Goal: Use online tool/utility: Utilize a website feature to perform a specific function

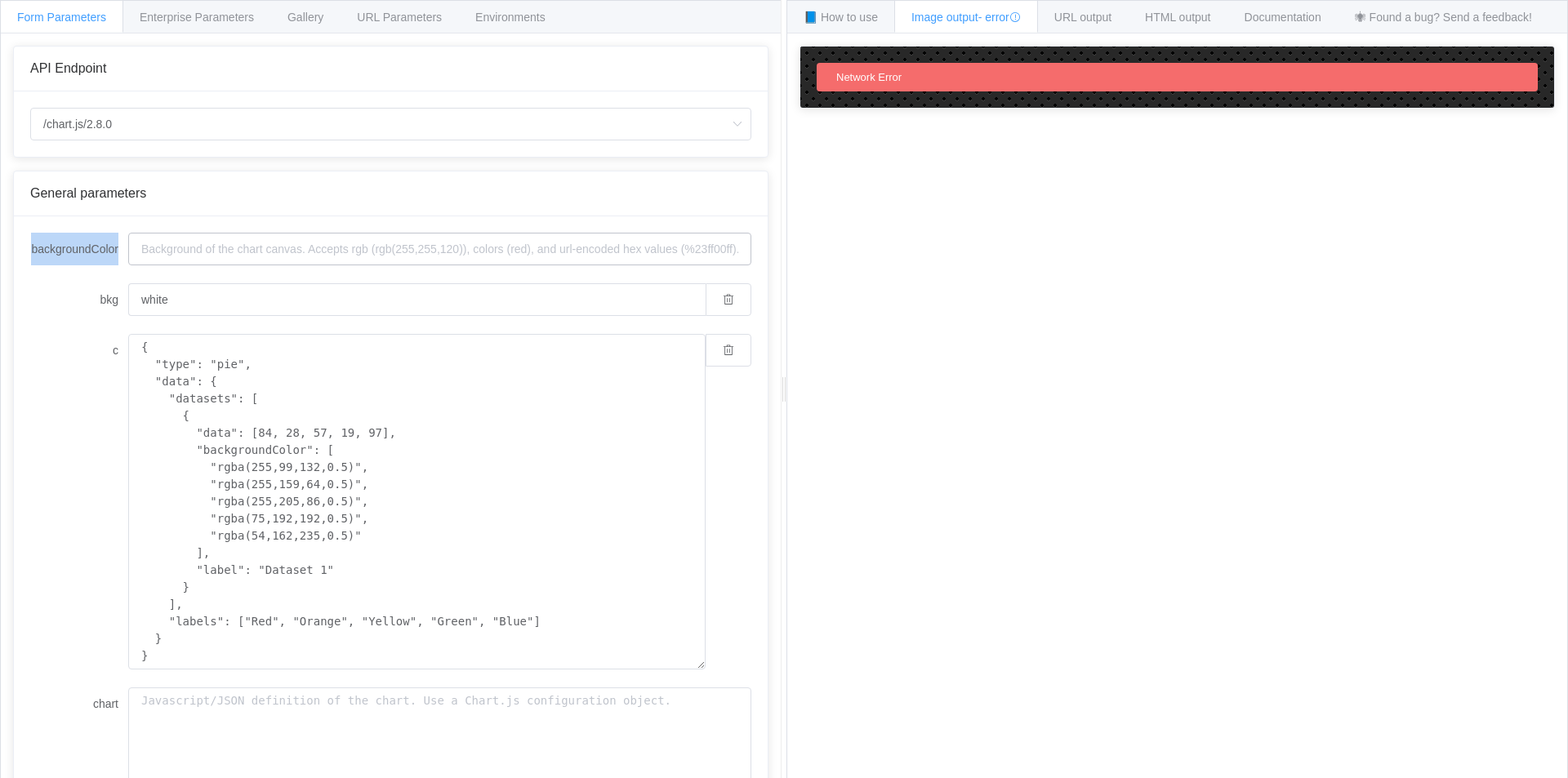
drag, startPoint x: 246, startPoint y: 180, endPoint x: 268, endPoint y: 237, distance: 61.1
click at [268, 237] on div "General parameters backgroundColor bkg white c { "type": "pie", "data": { "data…" at bounding box center [391, 613] width 756 height 885
click at [267, 72] on div "API Endpoint" at bounding box center [391, 68] width 721 height 14
click at [200, 30] on div "Enterprise Parameters" at bounding box center [196, 16] width 149 height 32
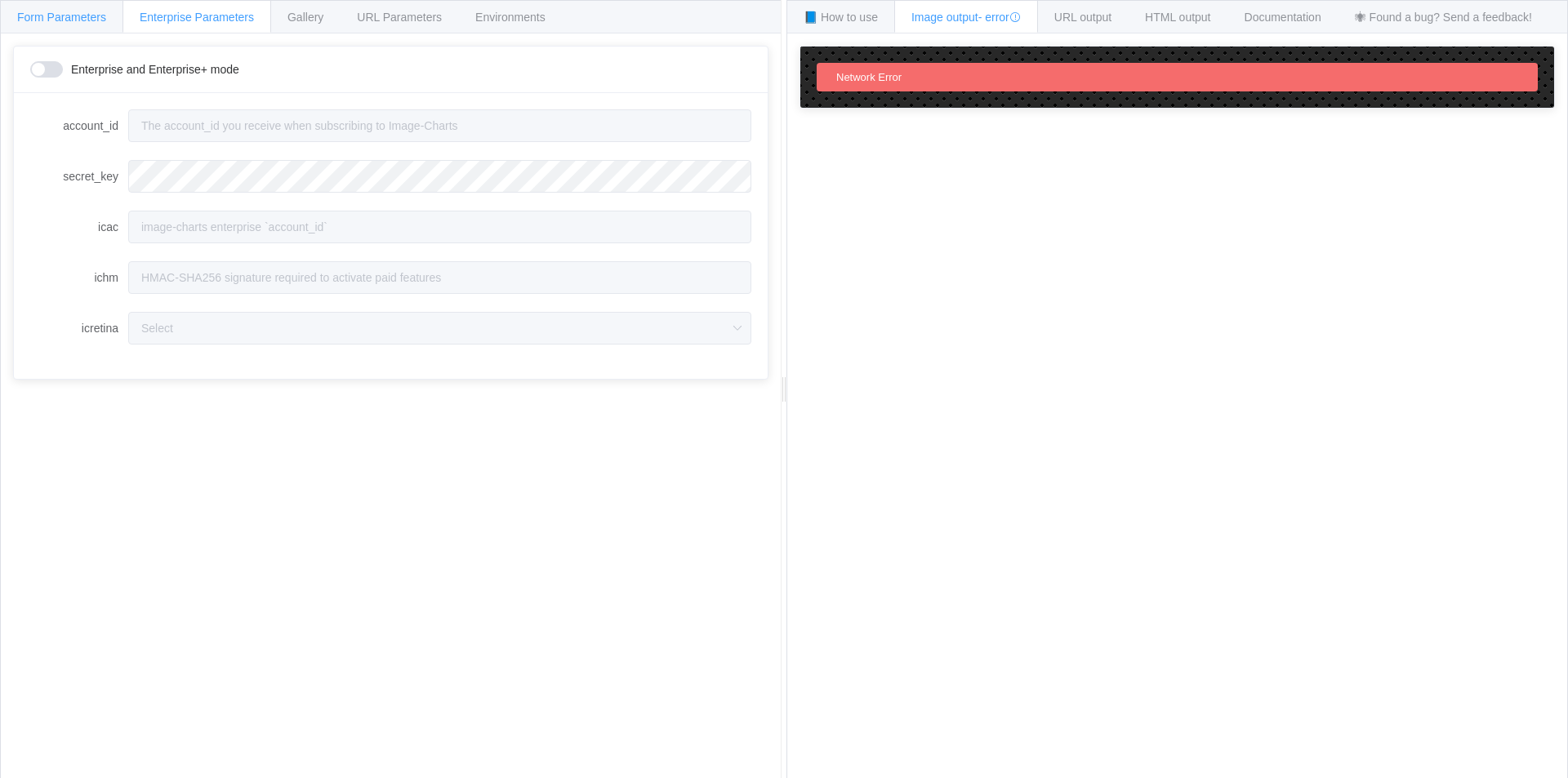
click at [61, 20] on span "Form Parameters" at bounding box center [61, 17] width 89 height 13
